Goal: Transaction & Acquisition: Purchase product/service

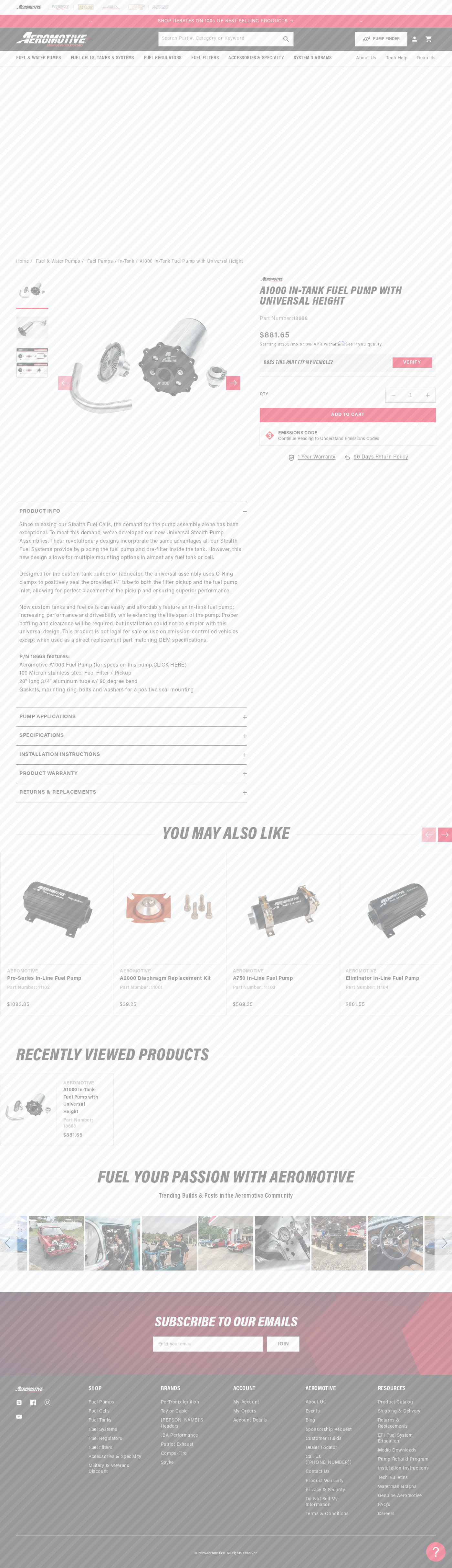
click at [164, 24] on p "SHOP REBATES ON 100s OF BEST SELLING PRODUCTS" at bounding box center [226, 21] width 257 height 7
click at [436, 1177] on div "Fuel Your Passion with Aeromotive Trending Builds & Posts in the Aeromotive Com…" at bounding box center [226, 1186] width 452 height 30
click at [344, 1563] on html "Skip to content Your cart Your cart is empty Loading... You may also like Subto…" at bounding box center [226, 784] width 452 height 1568
click at [0, 0] on div "POPUP Form" at bounding box center [0, 0] width 0 height 0
